Goal: Information Seeking & Learning: Learn about a topic

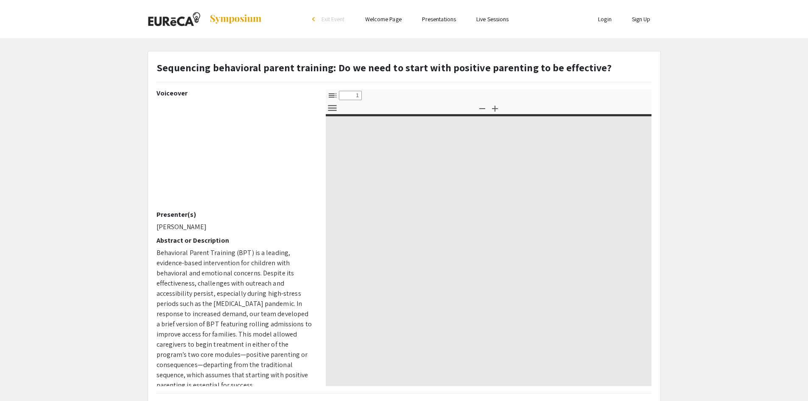
select select "custom"
type input "0"
select select "custom"
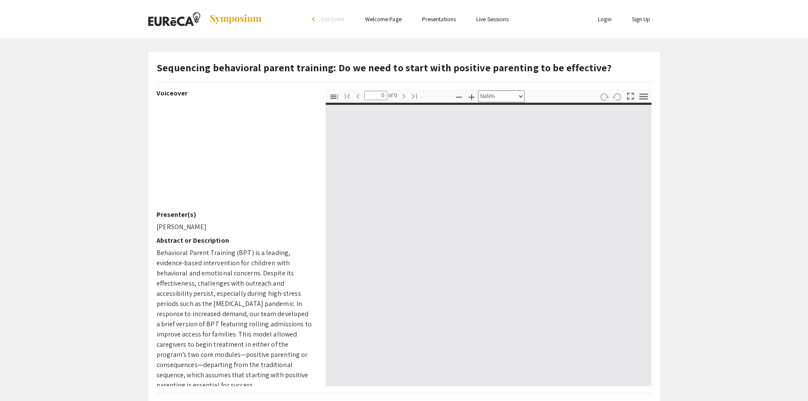
type input "1"
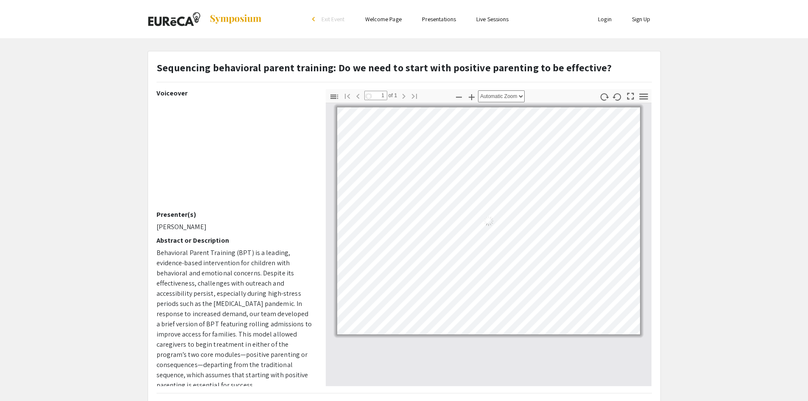
select select "auto"
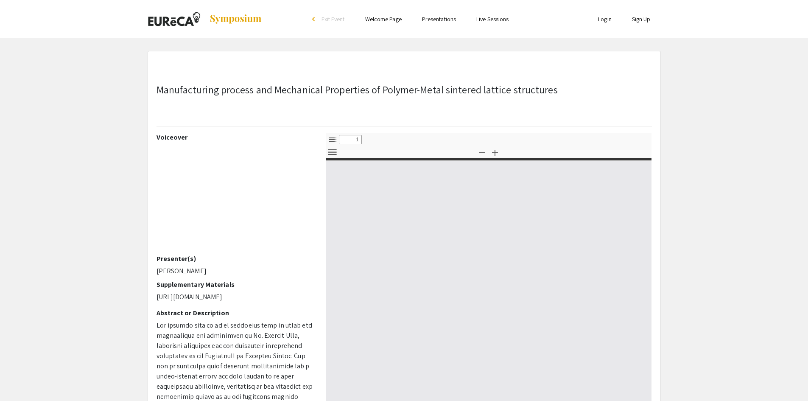
select select "custom"
type input "0"
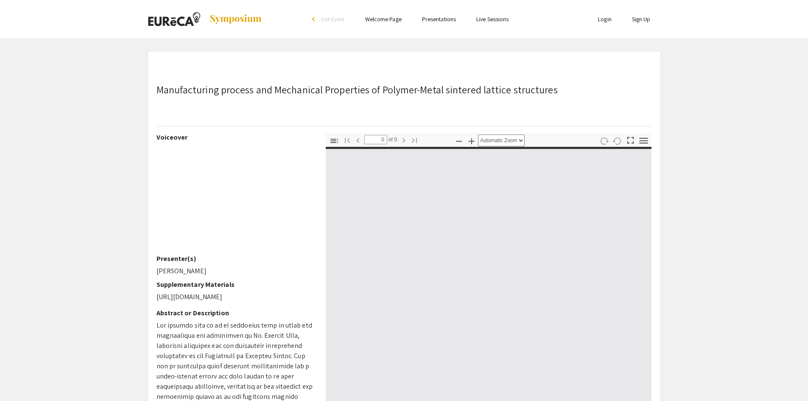
select select "custom"
type input "1"
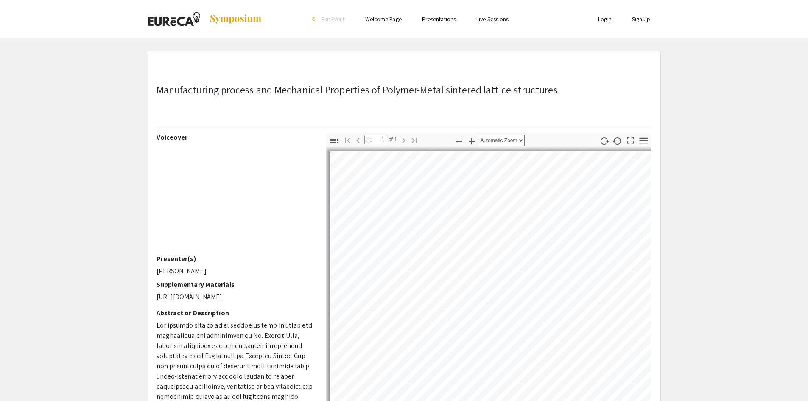
select select "auto"
